Goal: Find specific fact: Find specific fact

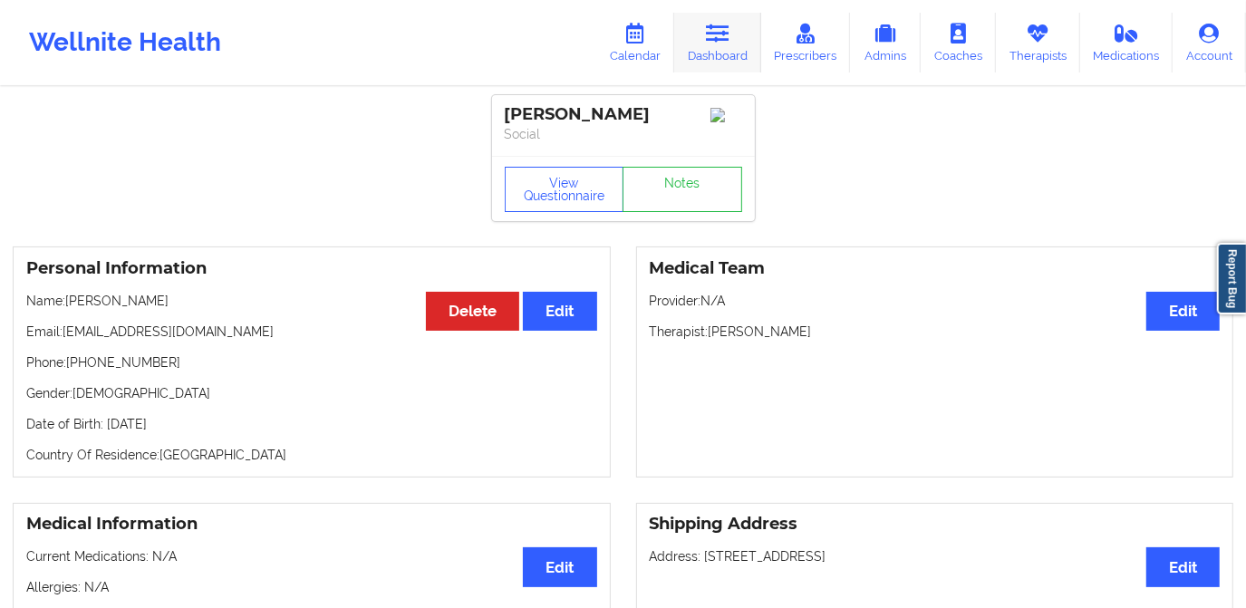
click at [719, 49] on link "Dashboard" at bounding box center [717, 43] width 87 height 60
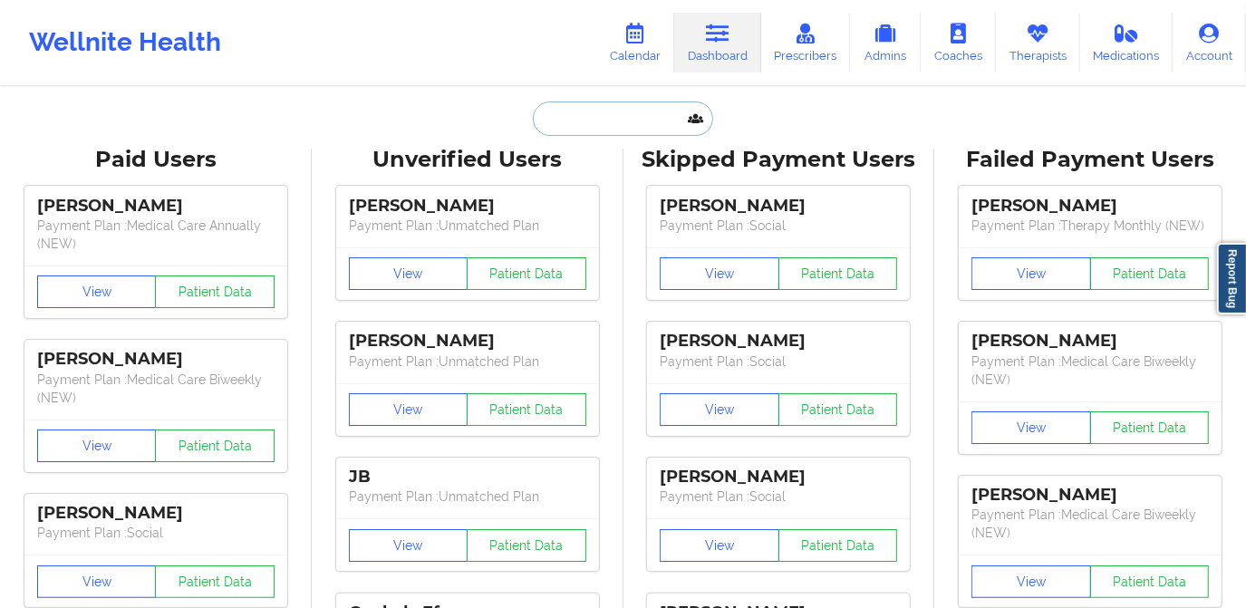
click at [660, 127] on input "text" at bounding box center [622, 118] width 179 height 34
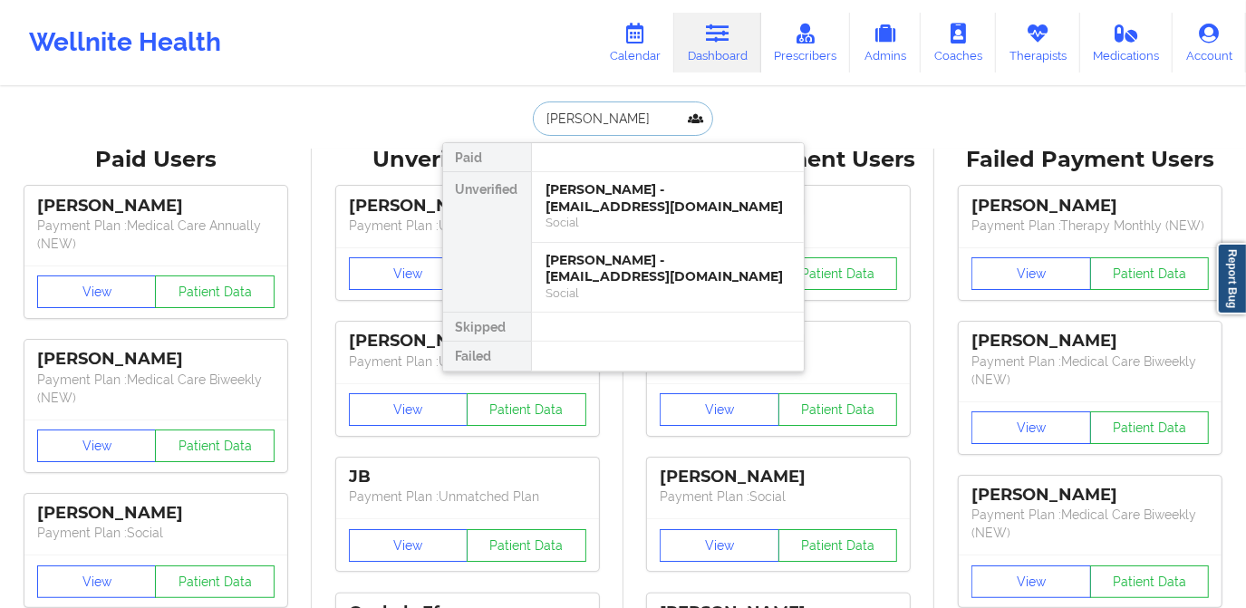
type input "[PERSON_NAME]"
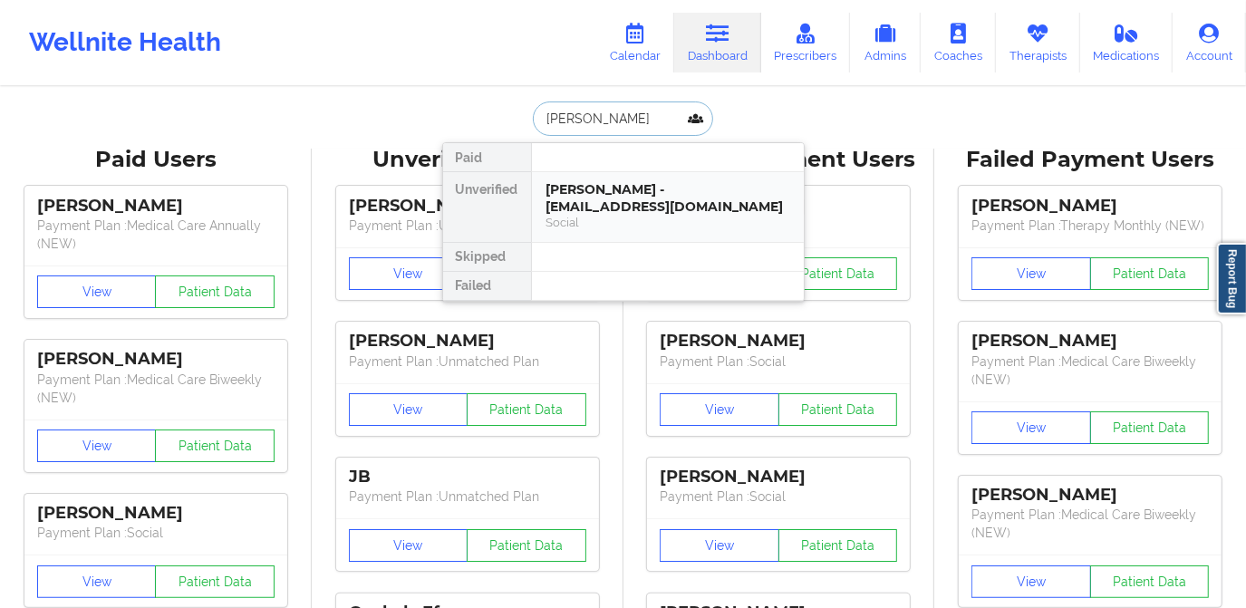
click at [639, 199] on div "[PERSON_NAME] - [EMAIL_ADDRESS][DOMAIN_NAME]" at bounding box center [667, 198] width 243 height 34
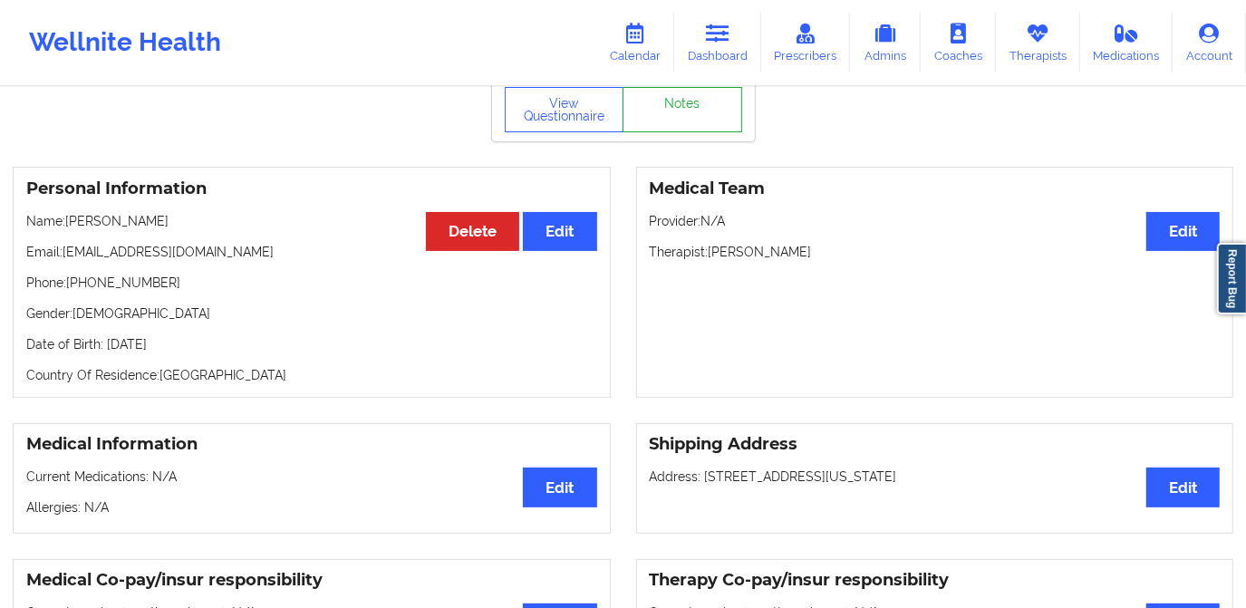
scroll to position [82, 0]
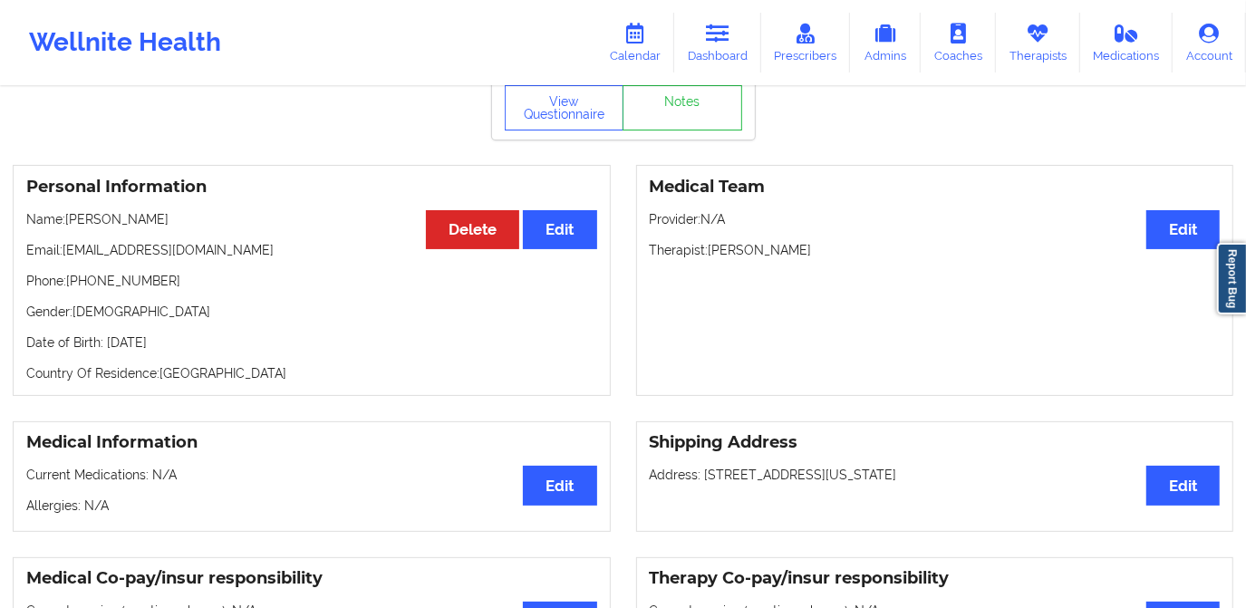
drag, startPoint x: 710, startPoint y: 254, endPoint x: 805, endPoint y: 256, distance: 94.3
click at [805, 256] on p "Therapist: [PERSON_NAME]" at bounding box center [935, 250] width 571 height 18
copy p "[PERSON_NAME]"
click at [727, 55] on link "Dashboard" at bounding box center [717, 43] width 87 height 60
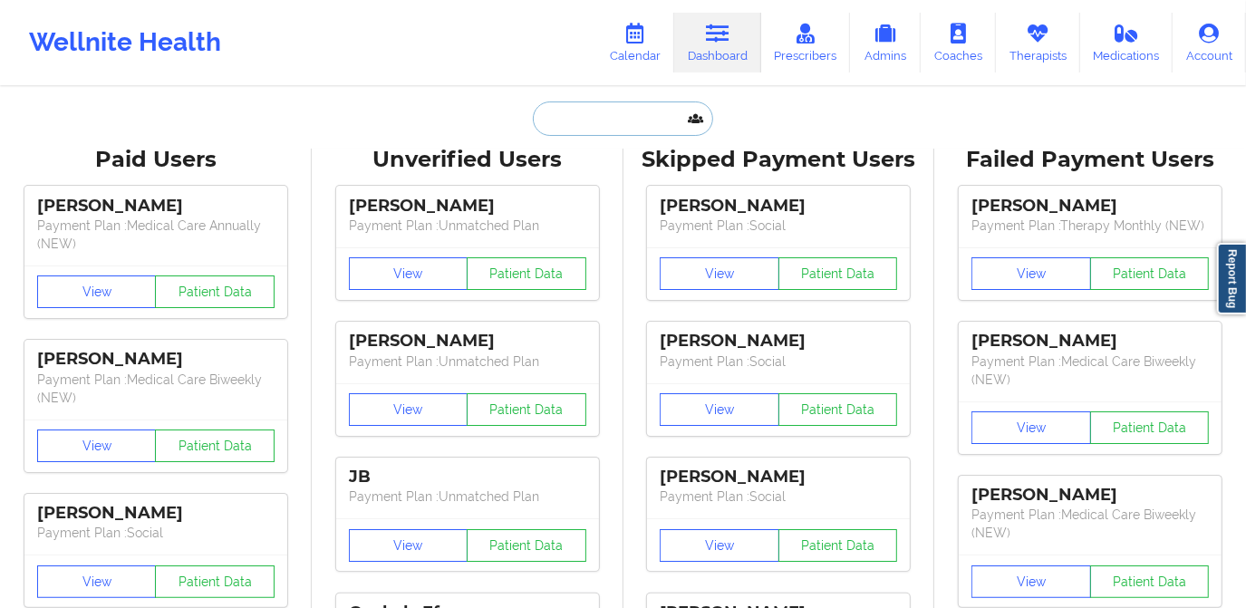
click at [626, 132] on input "text" at bounding box center [622, 118] width 179 height 34
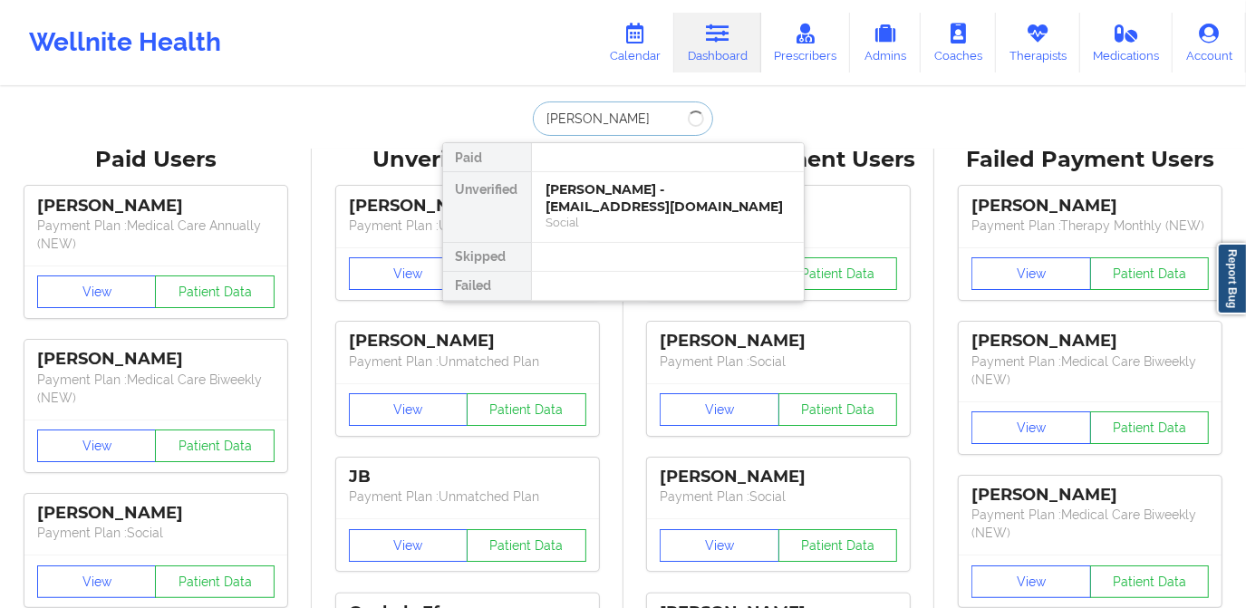
type input "[PERSON_NAME]"
click at [641, 215] on div "Social" at bounding box center [667, 222] width 243 height 15
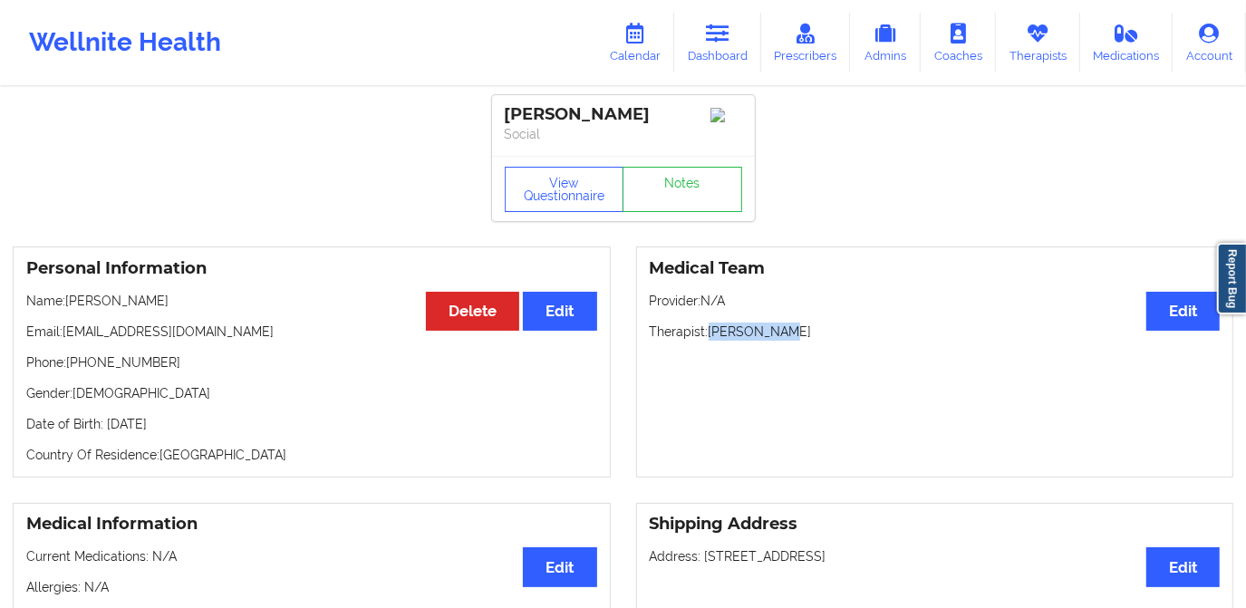
drag, startPoint x: 710, startPoint y: 332, endPoint x: 794, endPoint y: 336, distance: 83.5
click at [794, 336] on p "Therapist: [PERSON_NAME]" at bounding box center [935, 332] width 571 height 18
